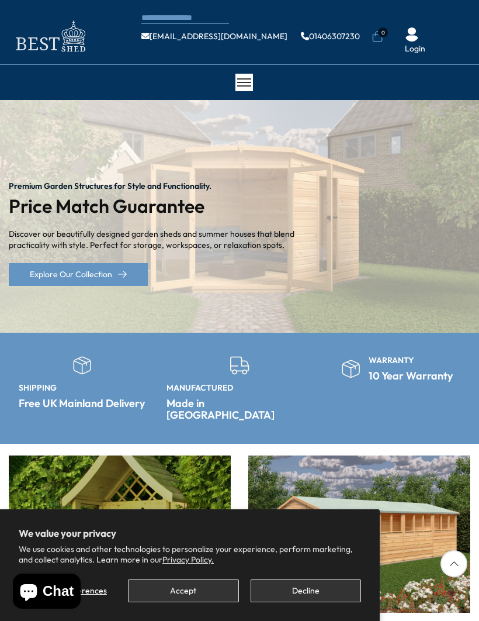
click at [182, 588] on button "Accept" at bounding box center [183, 590] width 110 height 23
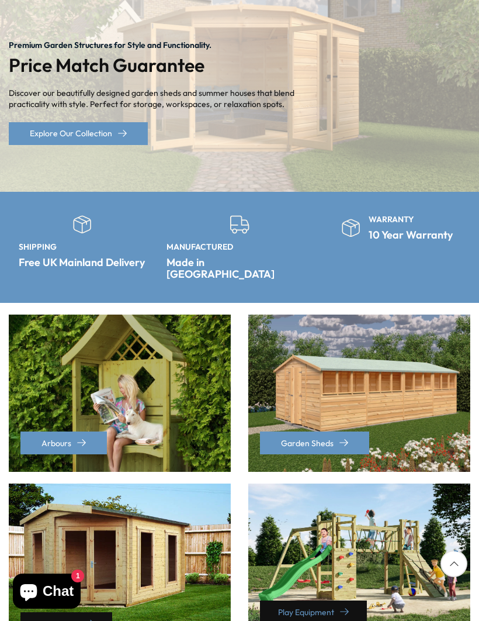
scroll to position [147, 0]
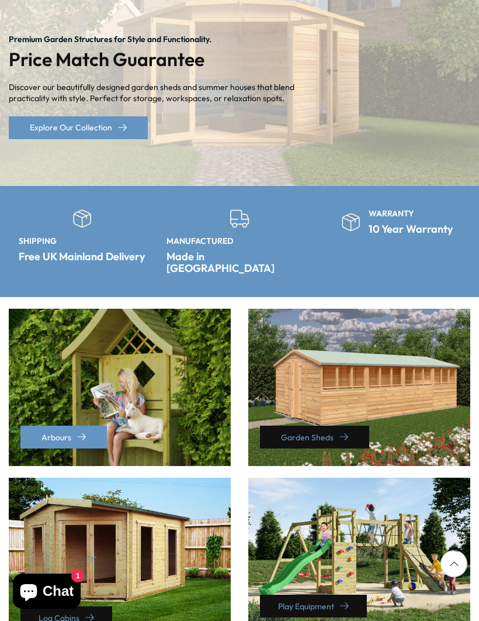
click at [325, 425] on link "Garden Sheds" at bounding box center [314, 436] width 109 height 23
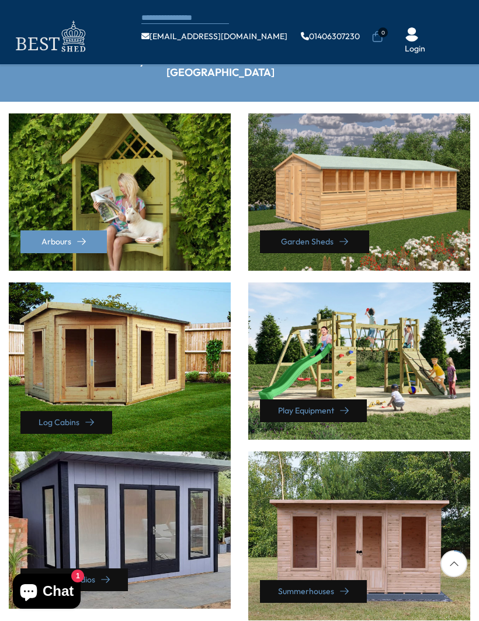
scroll to position [282, 0]
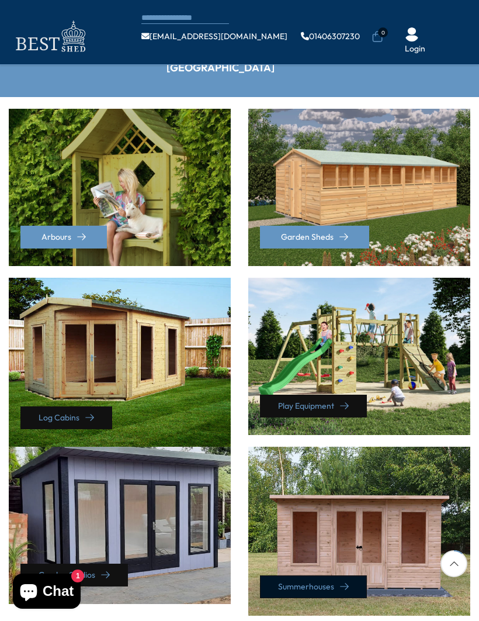
click at [331, 575] on link "Summerhouses" at bounding box center [313, 586] width 107 height 23
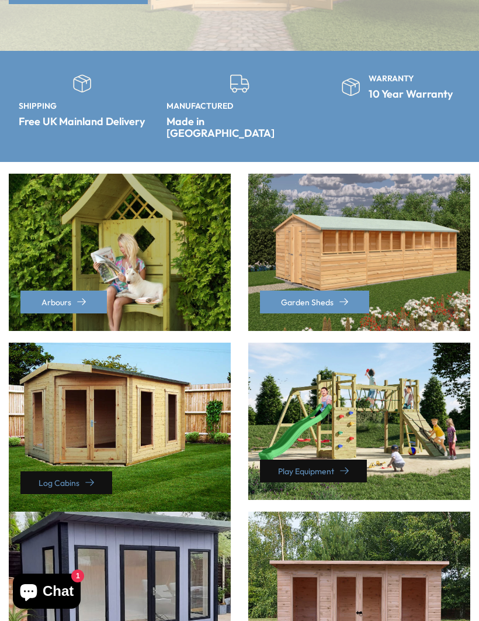
scroll to position [323, 0]
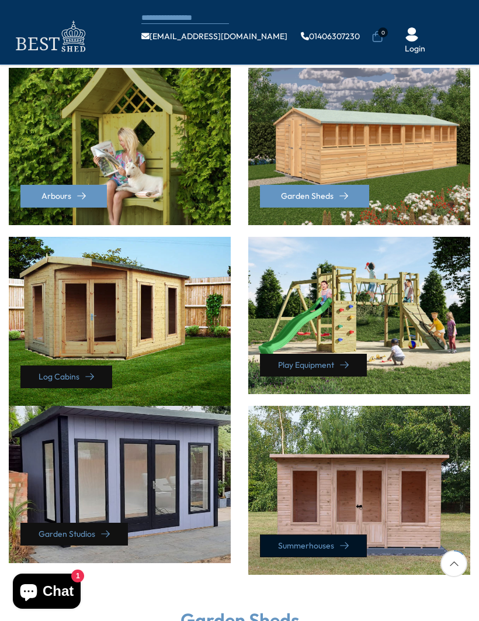
click at [334, 534] on link "Summerhouses" at bounding box center [313, 545] width 107 height 23
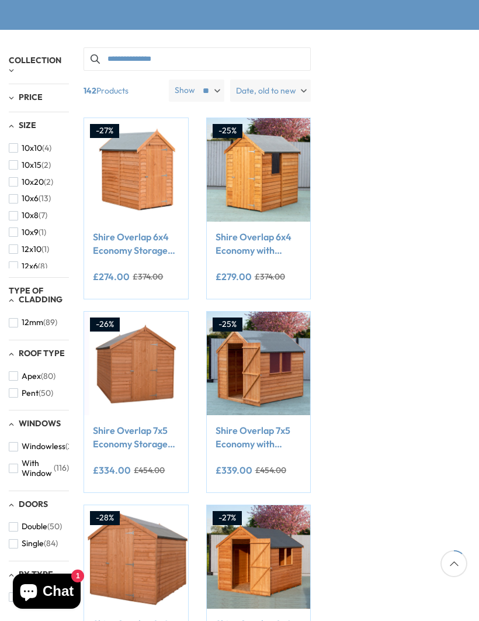
scroll to position [140, 0]
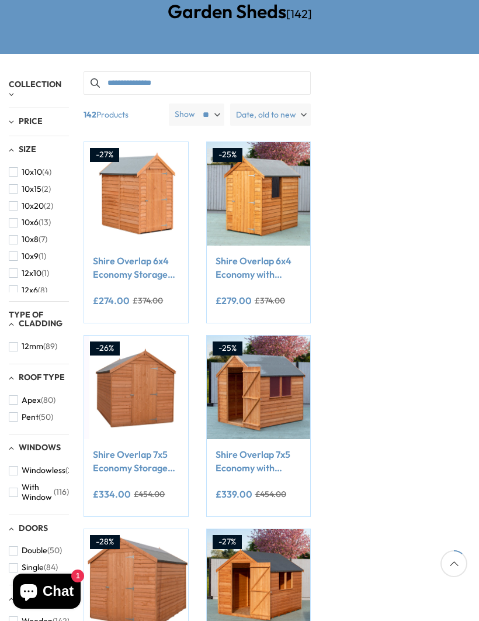
click at [14, 235] on span "button" at bounding box center [13, 239] width 9 height 9
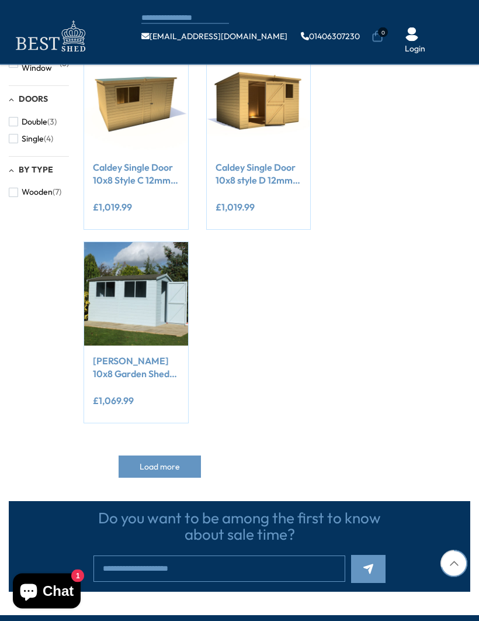
scroll to position [555, 0]
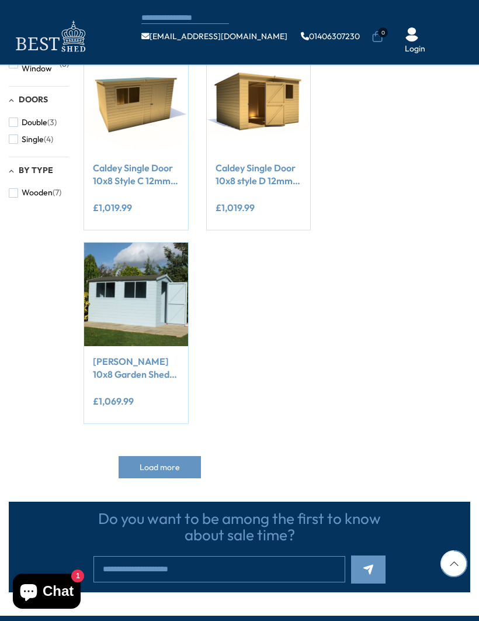
click at [162, 463] on span "Load more" at bounding box center [160, 467] width 40 height 8
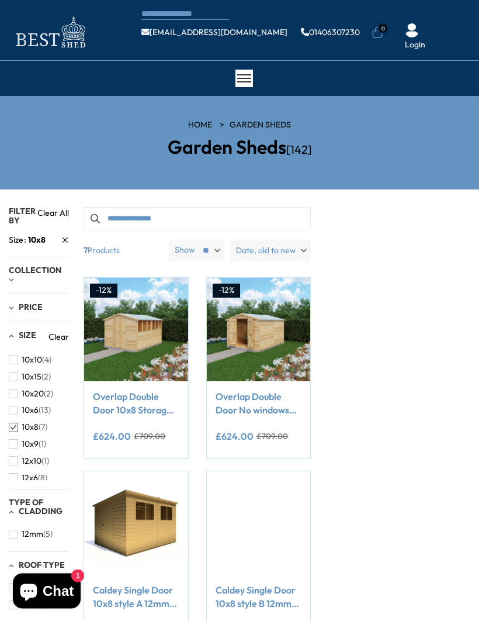
scroll to position [4, 0]
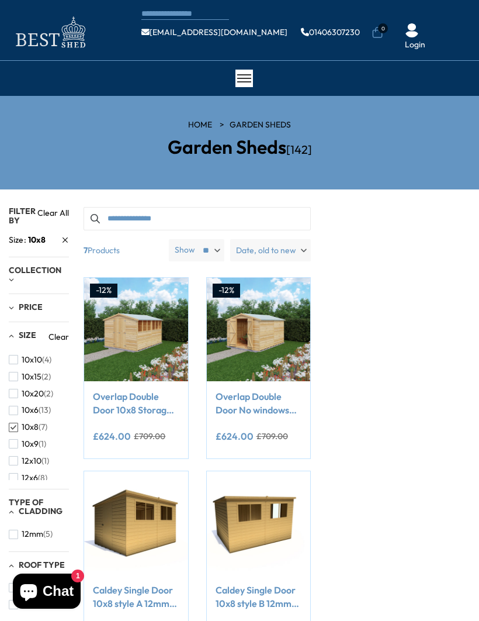
click at [127, 400] on link "Overlap Double Door 10x8 Storage Shed" at bounding box center [136, 403] width 86 height 26
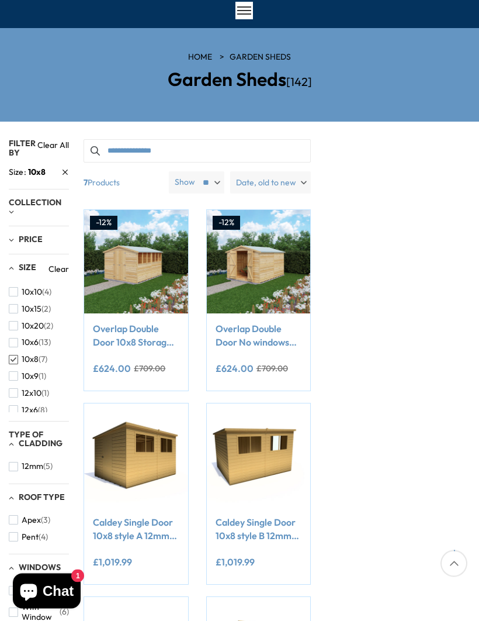
scroll to position [85, 0]
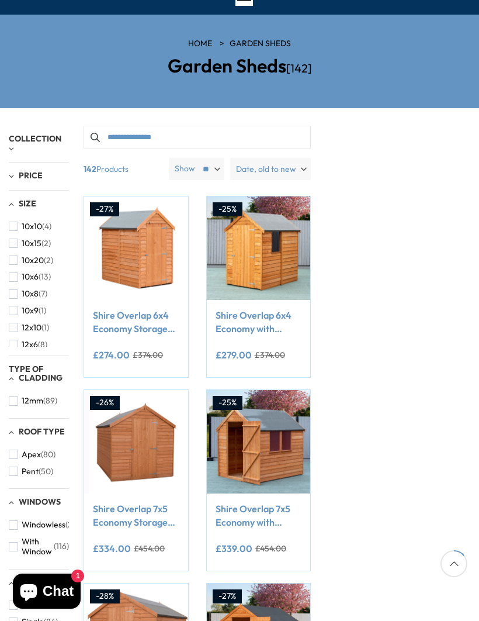
scroll to position [181, 0]
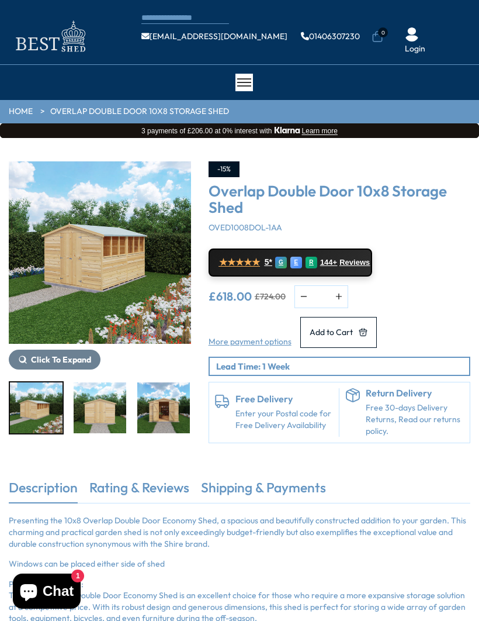
click at [137, 403] on img "3 / 21" at bounding box center [163, 407] width 53 height 51
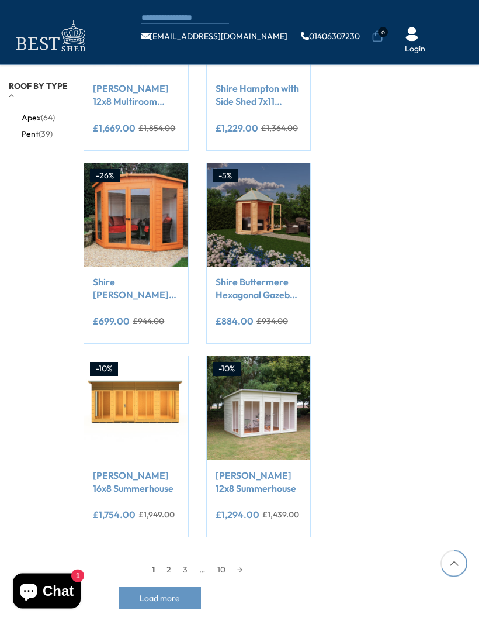
scroll to position [828, 0]
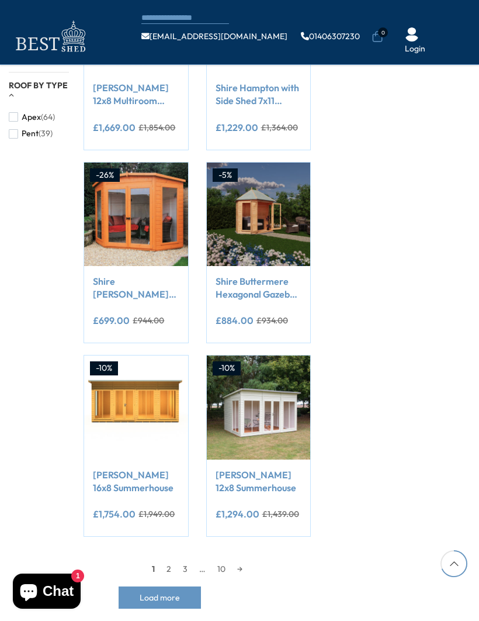
click at [161, 593] on span "Load more" at bounding box center [160, 597] width 40 height 8
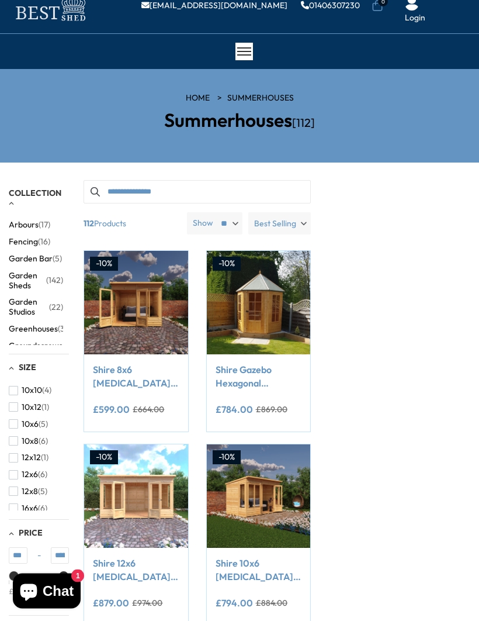
scroll to position [0, 0]
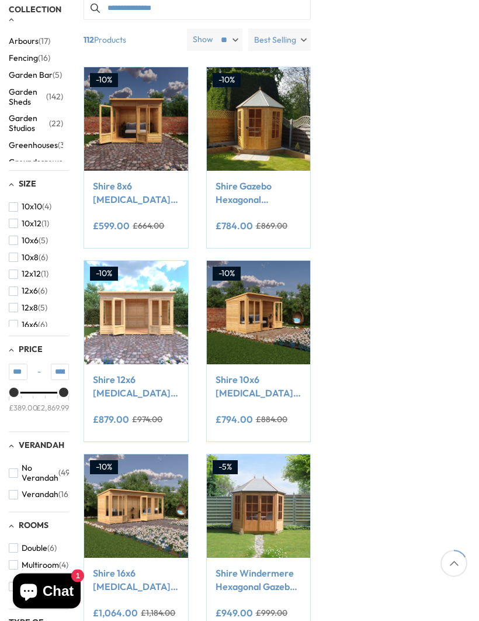
scroll to position [214, 0]
click at [265, 389] on link "Shire 10x6 [MEDICAL_DATA][PERSON_NAME] Summerhouse" at bounding box center [259, 386] width 86 height 26
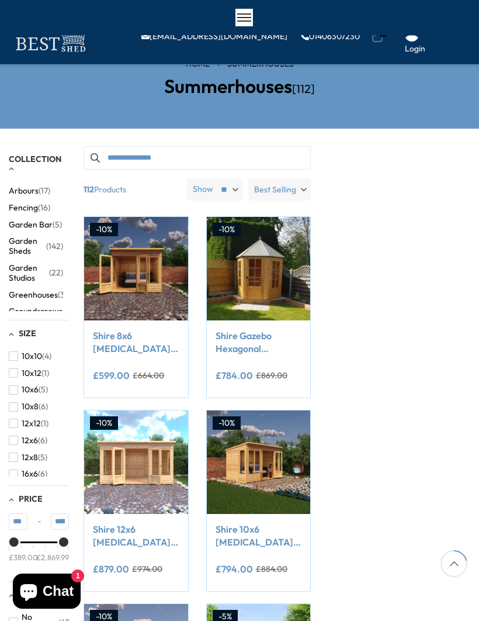
scroll to position [255, 0]
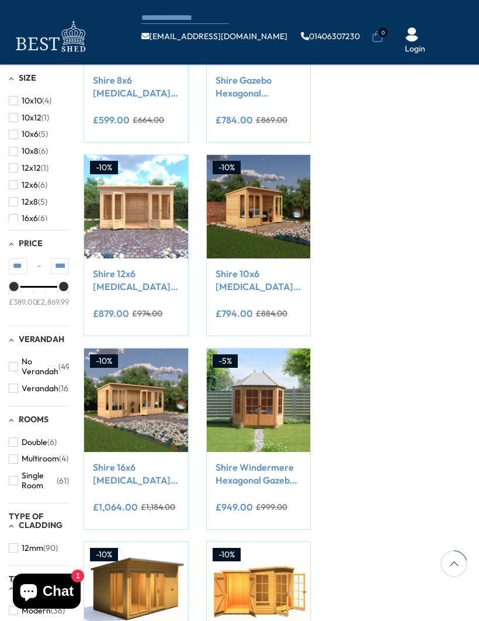
click at [131, 278] on link "Shire 12x6 Alora Pent Summerhouse" at bounding box center [136, 280] width 86 height 26
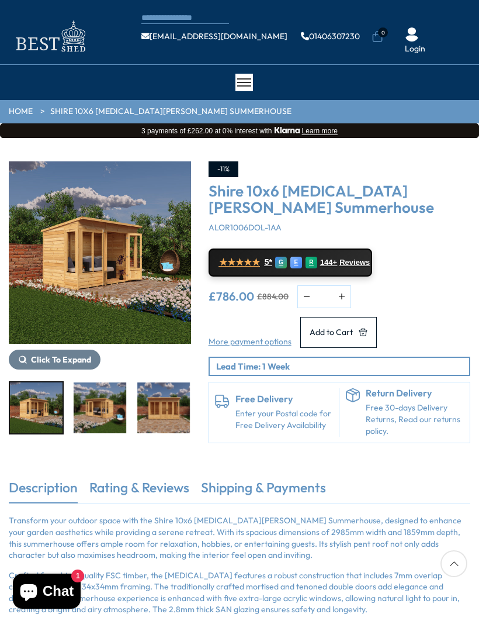
click at [137, 398] on img "3 / 10" at bounding box center [163, 407] width 53 height 51
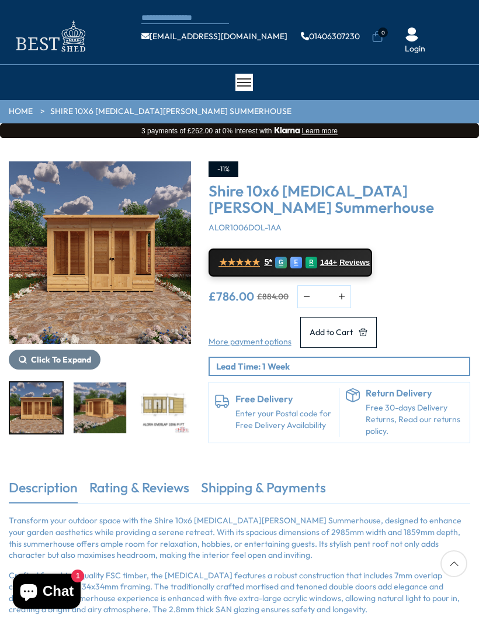
click at [106, 401] on img "4 / 10" at bounding box center [100, 407] width 53 height 51
click at [41, 407] on img "3 / 10" at bounding box center [36, 407] width 53 height 51
